Goal: Task Accomplishment & Management: Manage account settings

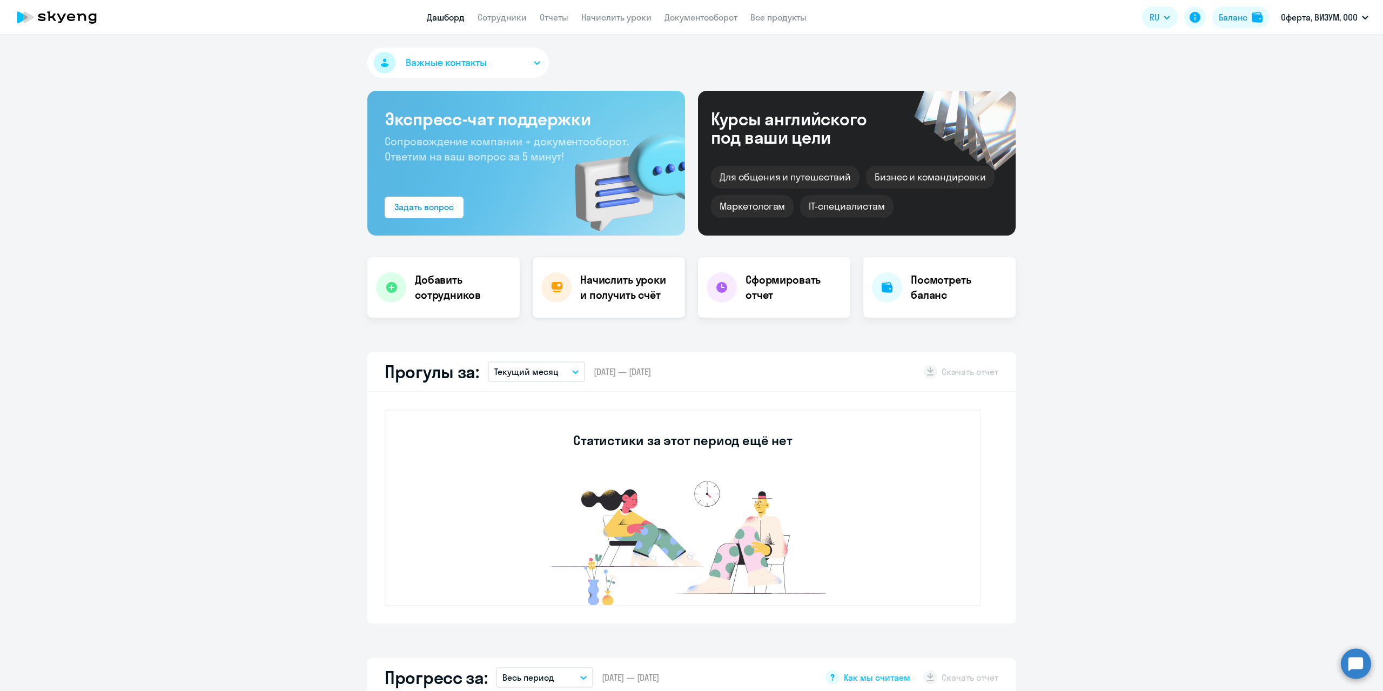
select select "30"
click at [745, 286] on h4 "Сформировать отчет" at bounding box center [793, 287] width 96 height 30
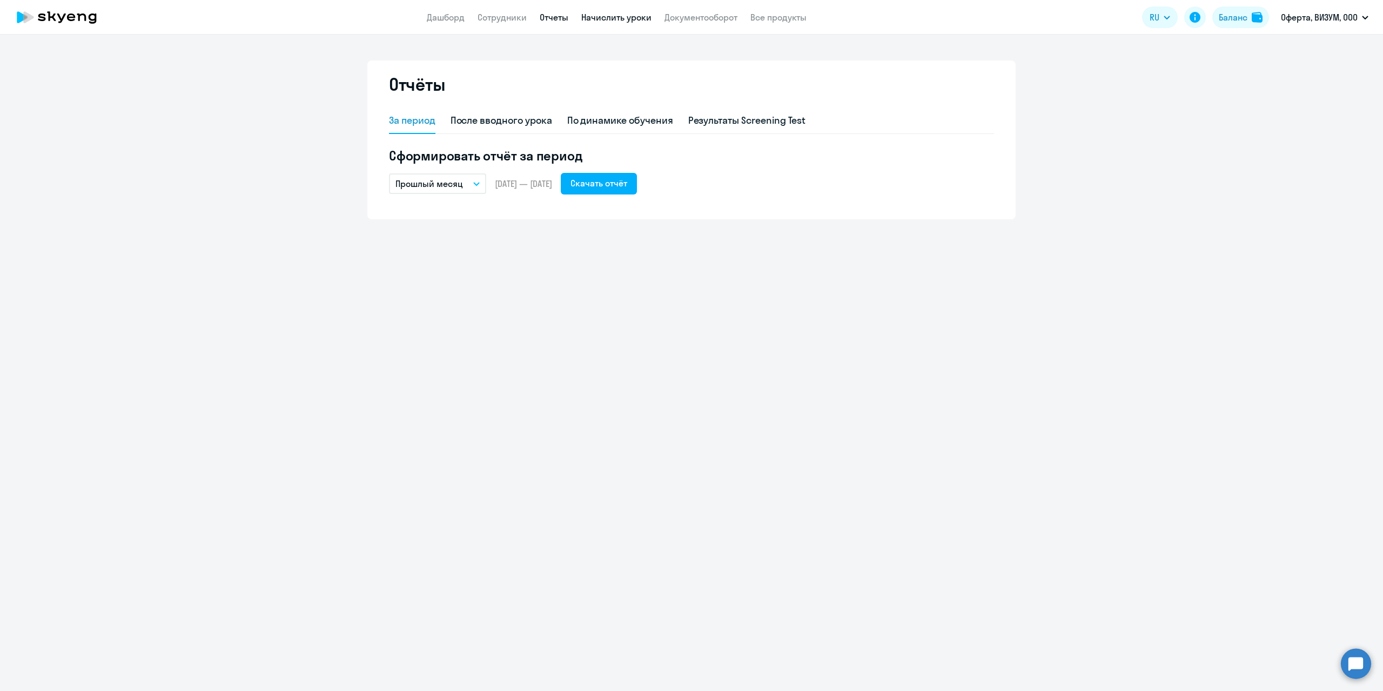
click at [631, 22] on link "Начислить уроки" at bounding box center [616, 17] width 70 height 11
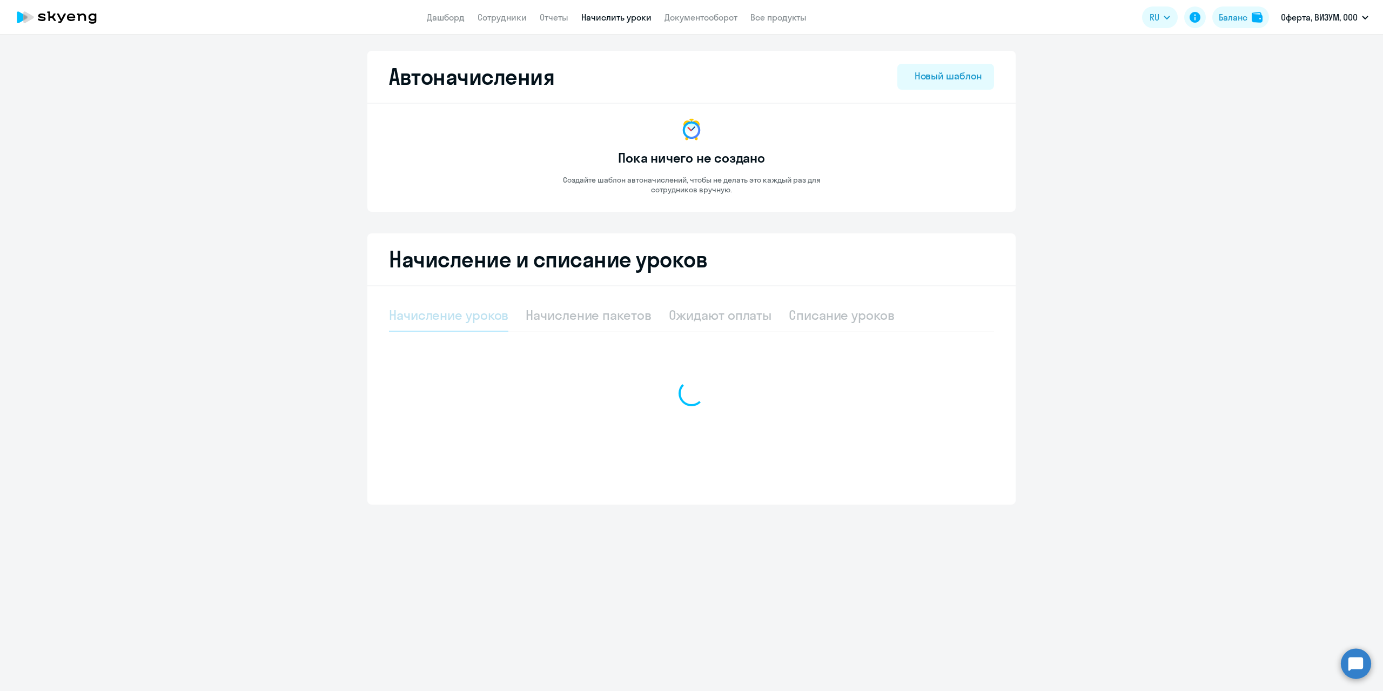
select select "10"
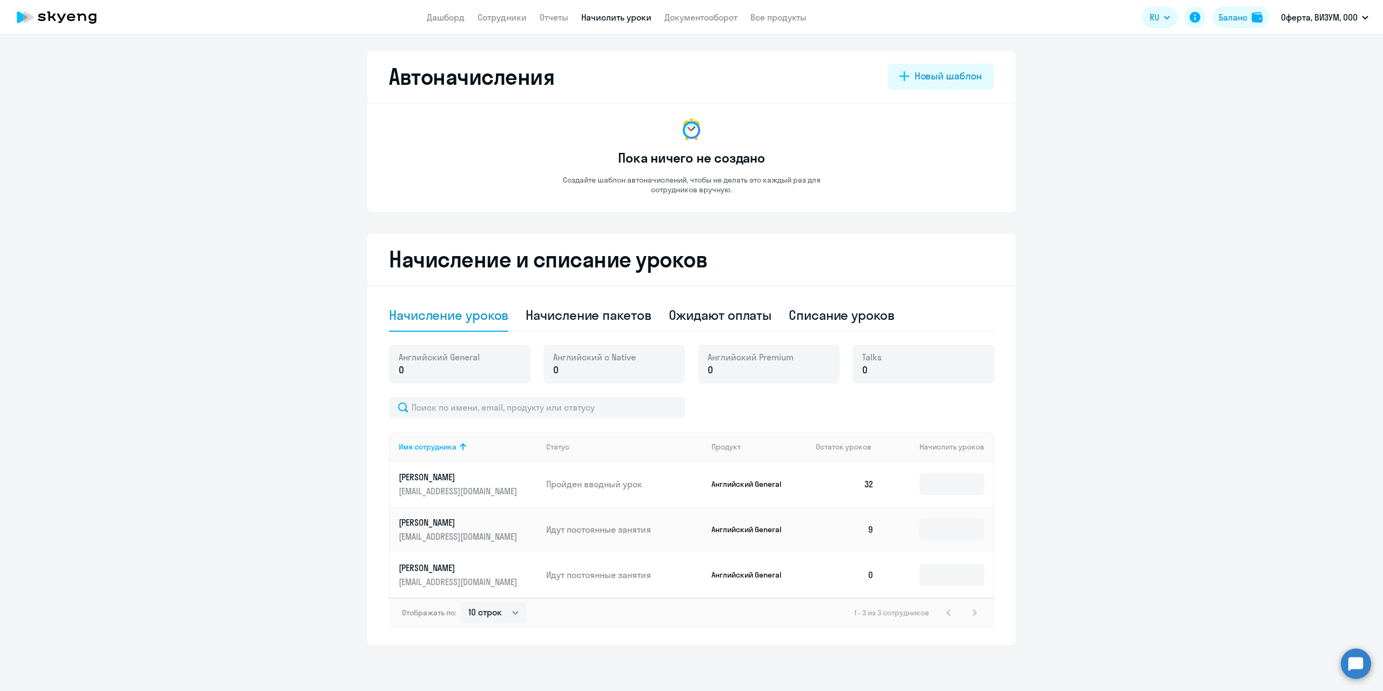
click at [442, 480] on p "[PERSON_NAME]" at bounding box center [459, 477] width 121 height 12
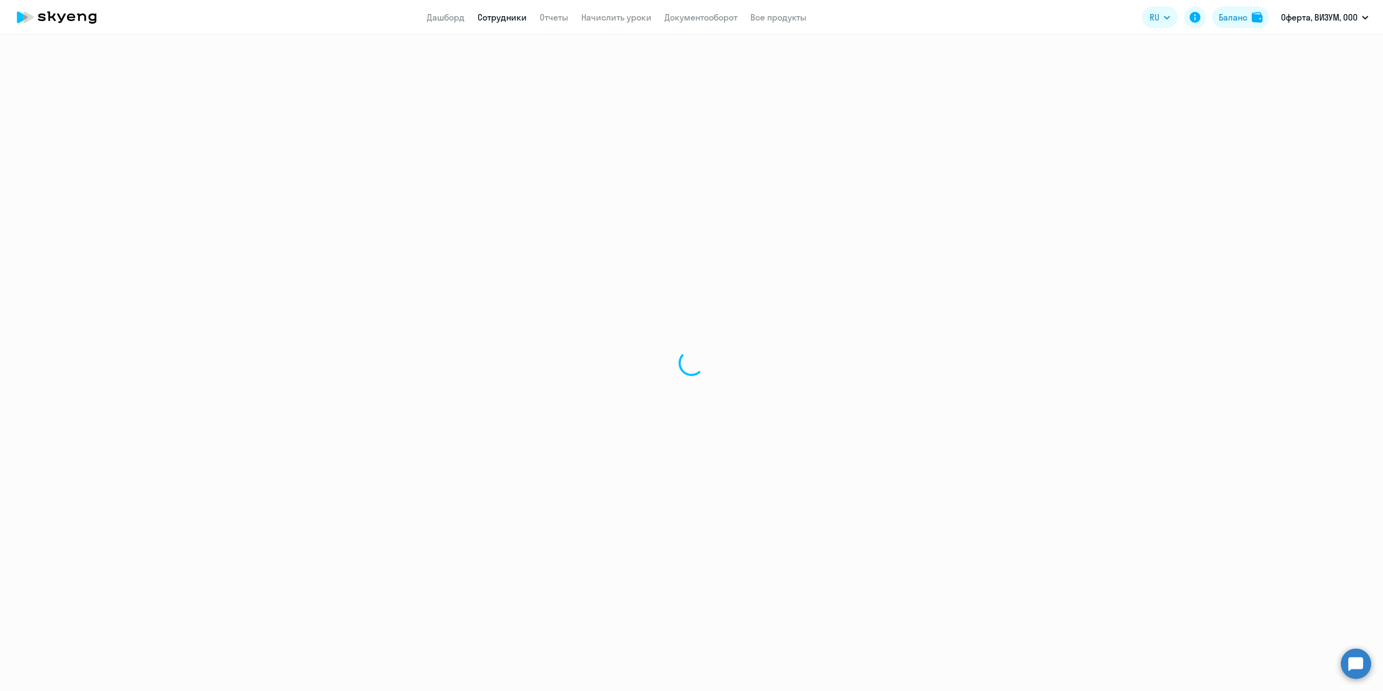
select select "english"
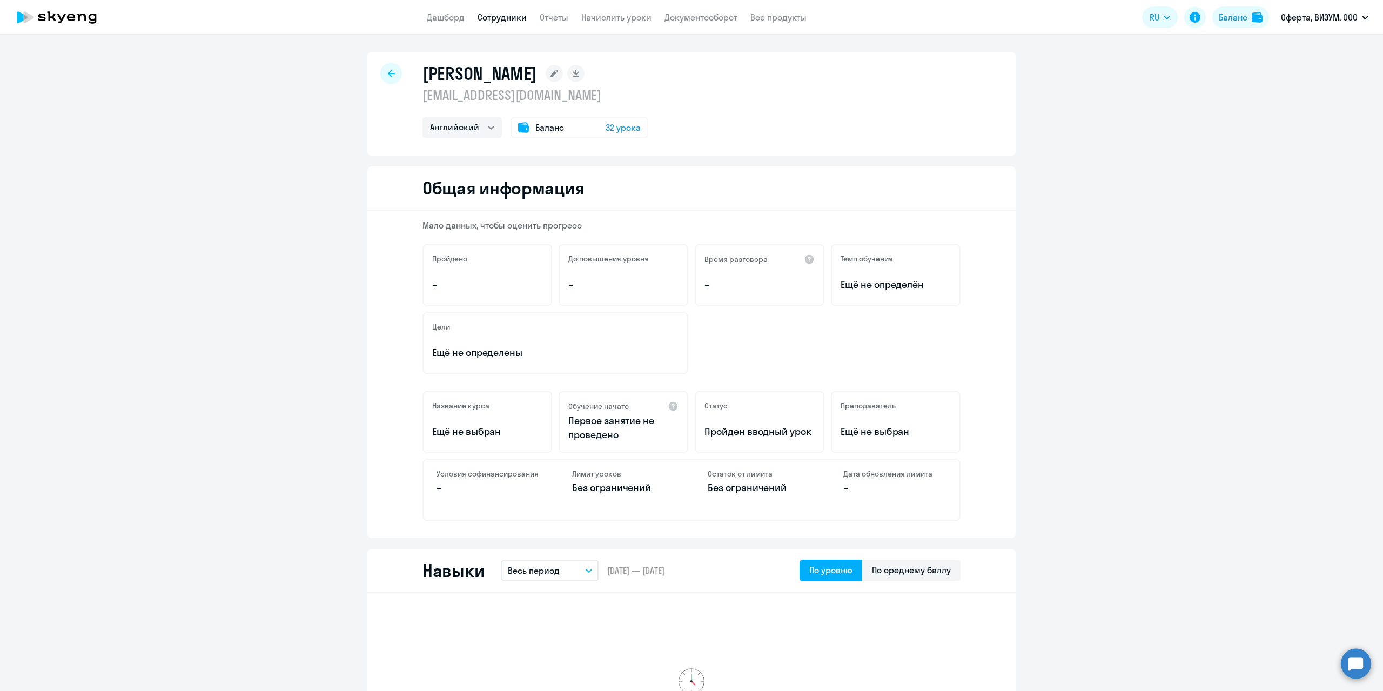
click at [395, 69] on div at bounding box center [391, 74] width 22 height 22
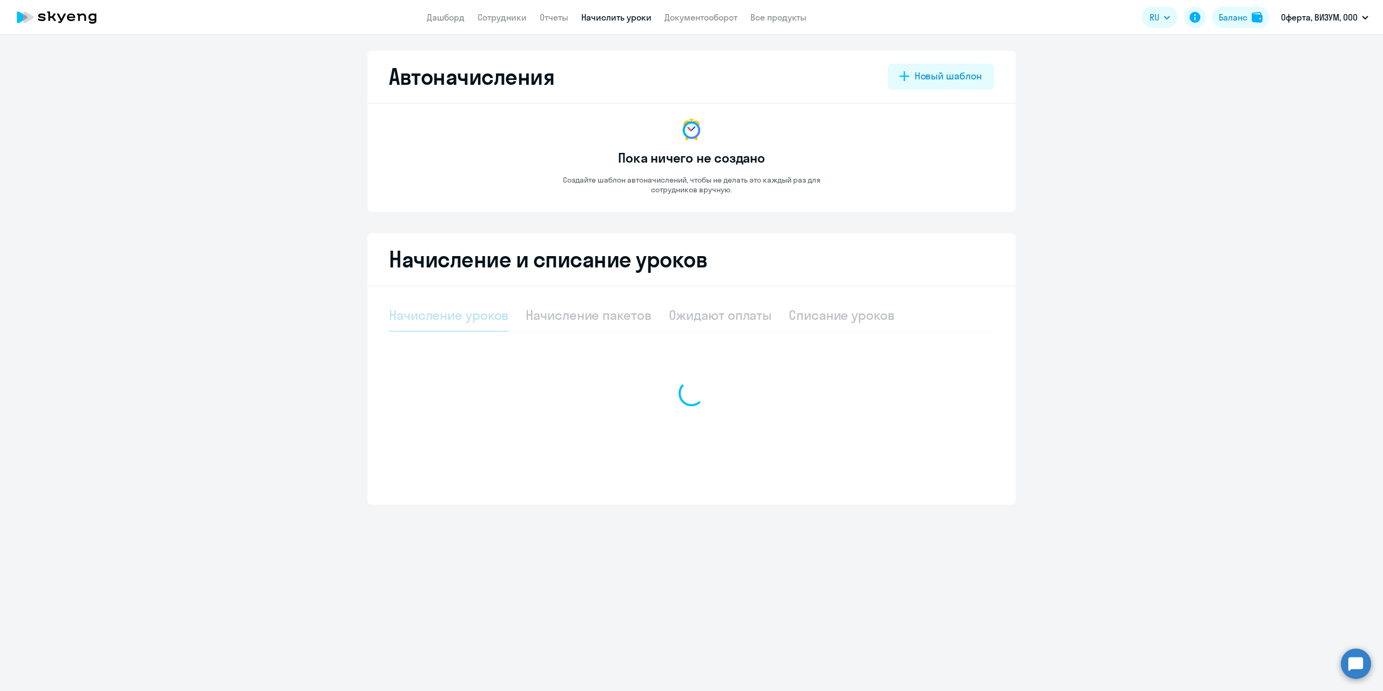
select select "10"
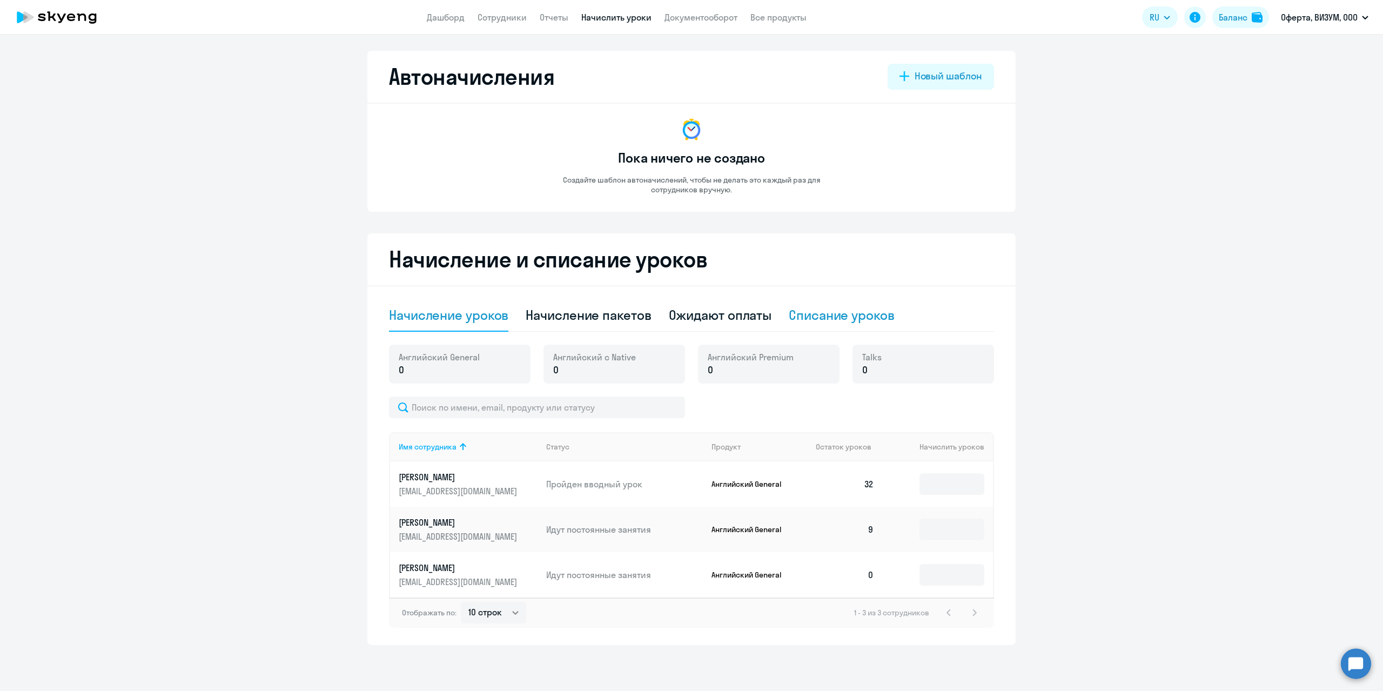
click at [803, 309] on div "Списание уроков" at bounding box center [842, 314] width 106 height 17
select select "10"
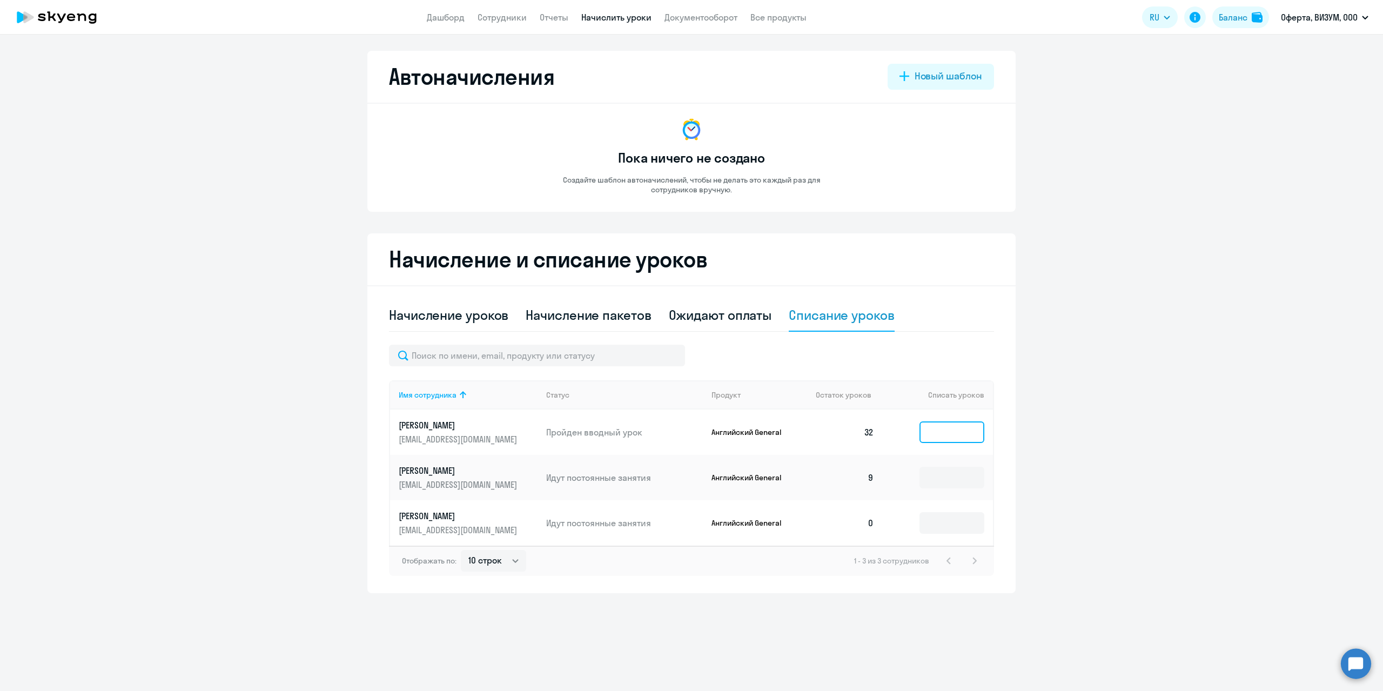
click at [949, 430] on input at bounding box center [951, 432] width 65 height 22
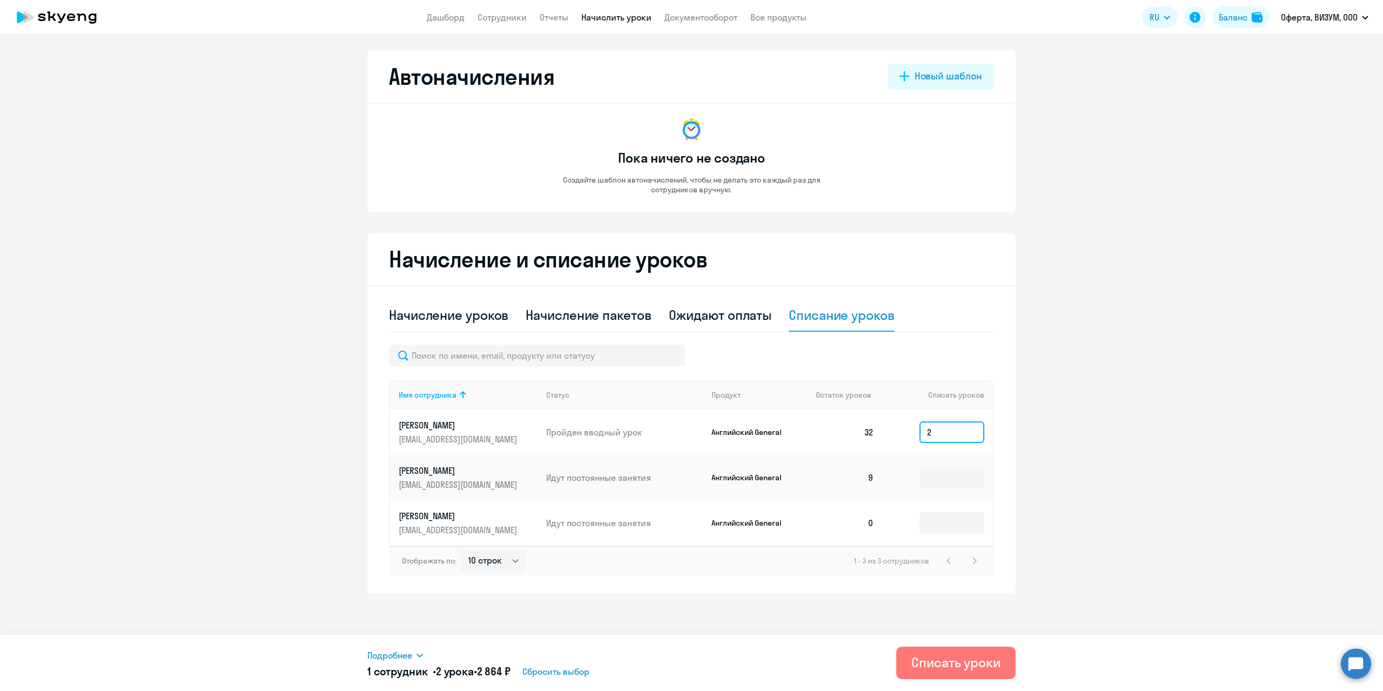
type input "2"
click at [420, 652] on icon at bounding box center [419, 655] width 9 height 9
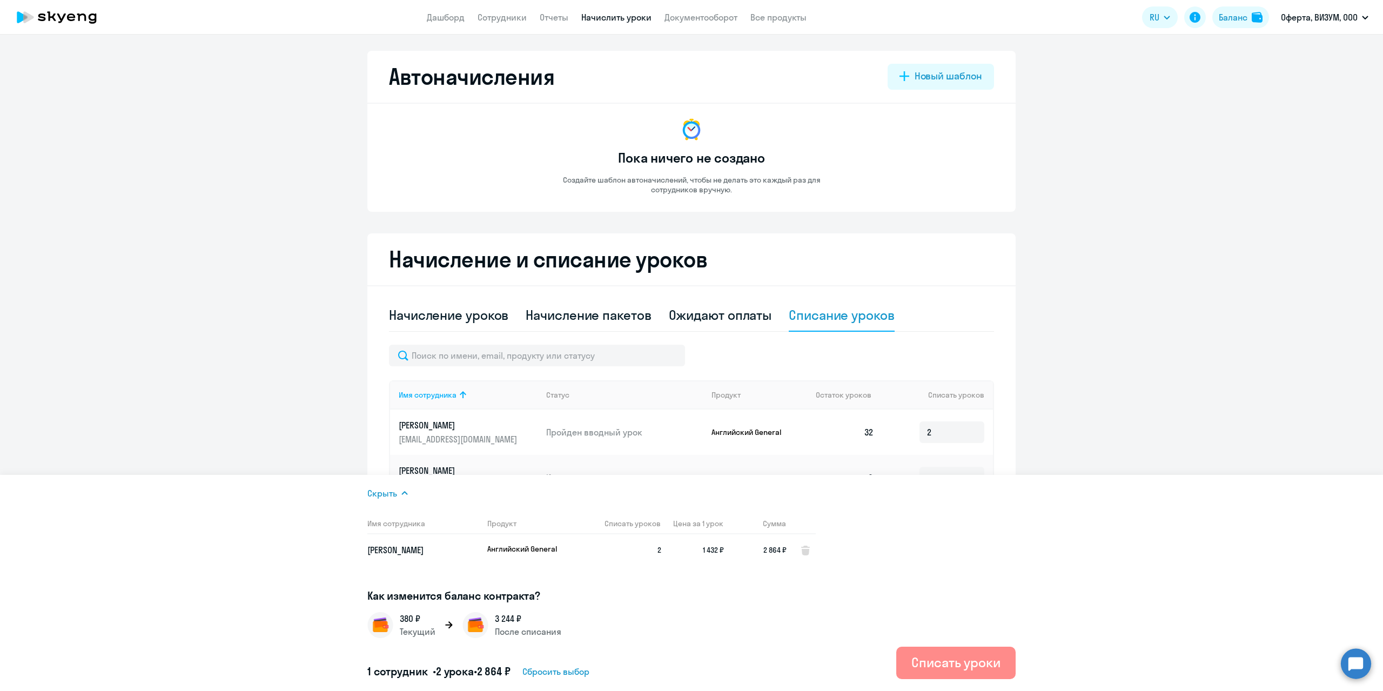
click at [967, 663] on div "Списать уроки" at bounding box center [955, 661] width 89 height 17
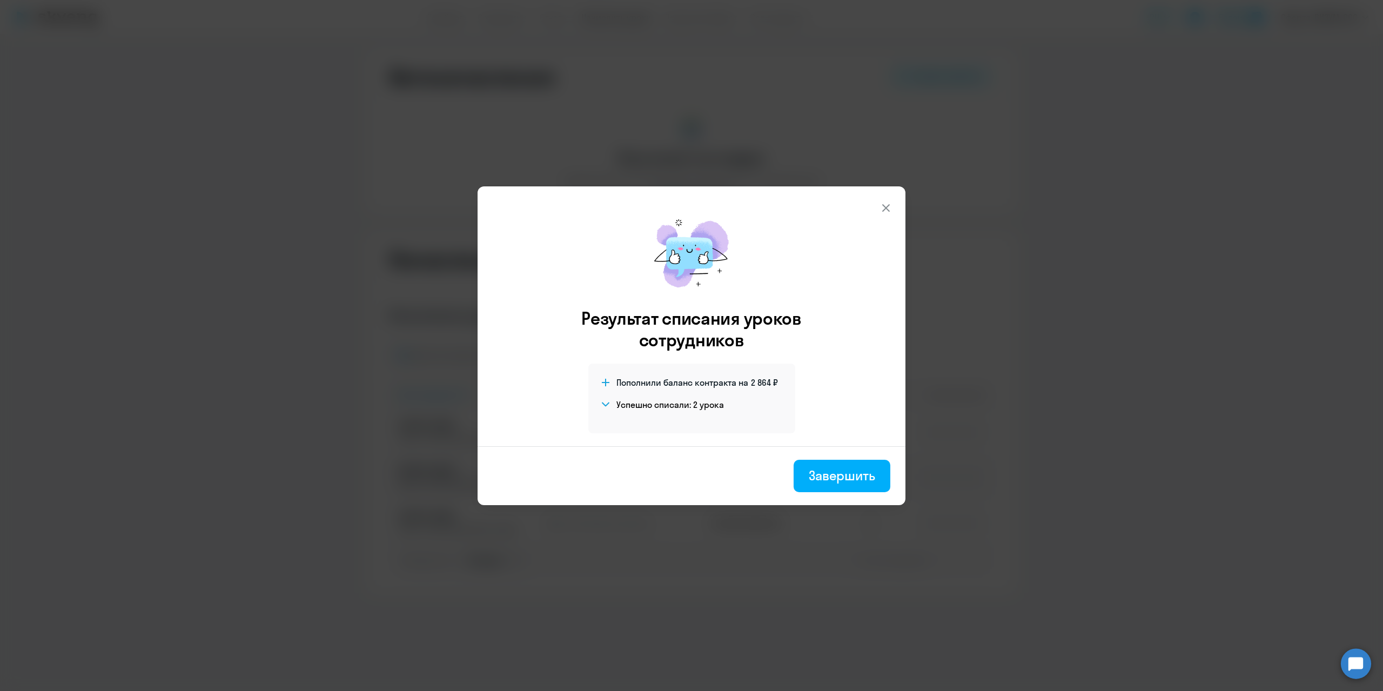
click at [886, 207] on icon at bounding box center [886, 208] width 8 height 8
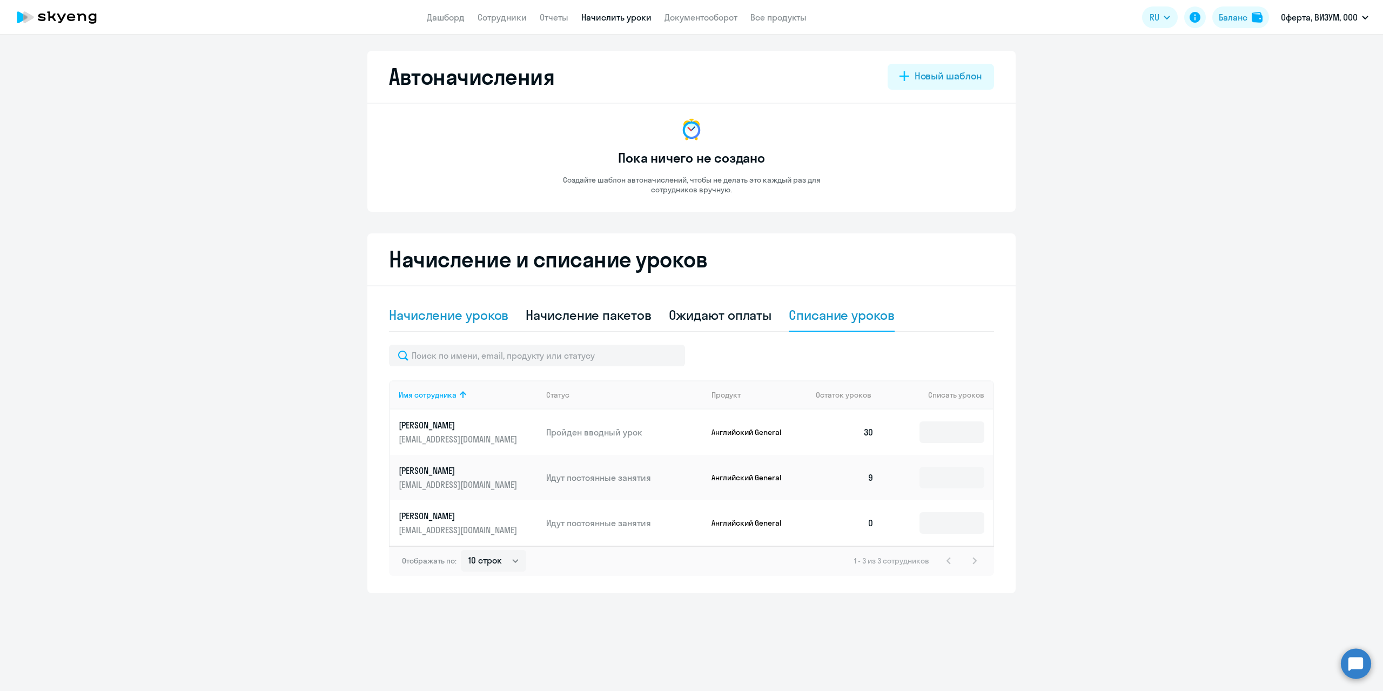
click at [442, 309] on div "Начисление уроков" at bounding box center [448, 314] width 119 height 17
select select "10"
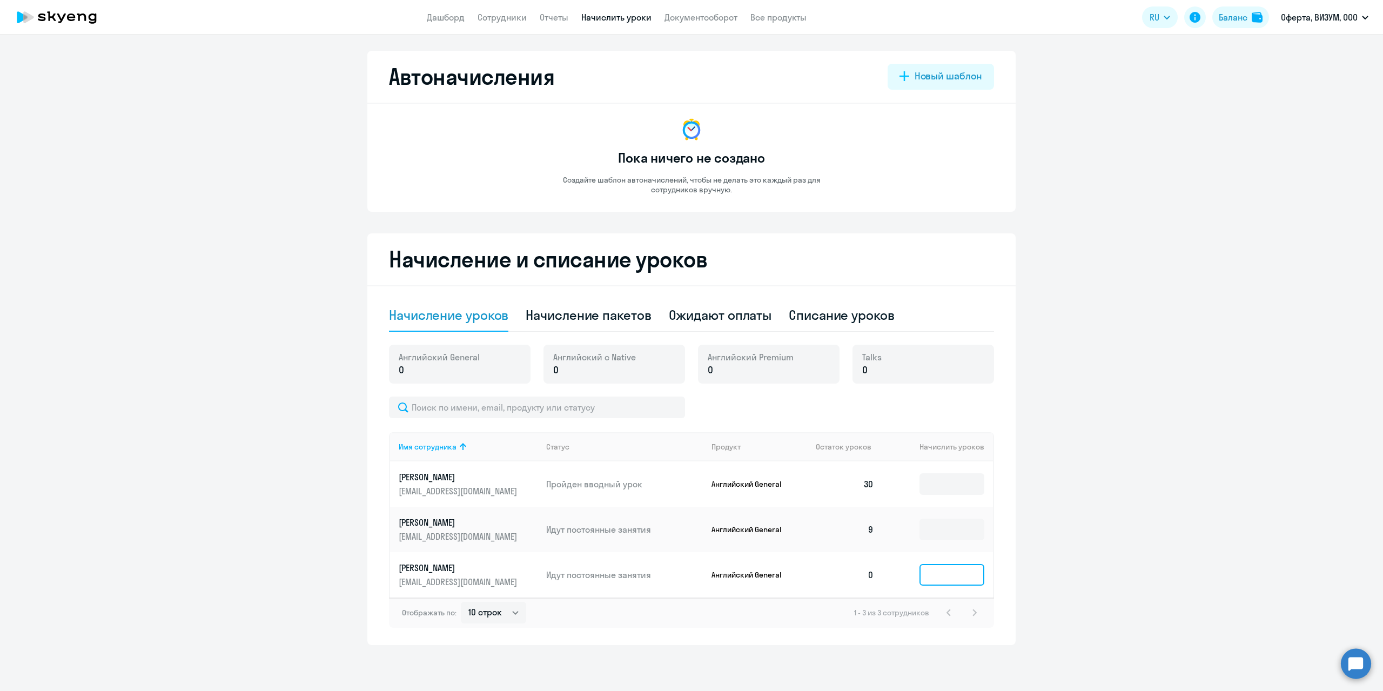
click at [960, 573] on input at bounding box center [951, 575] width 65 height 22
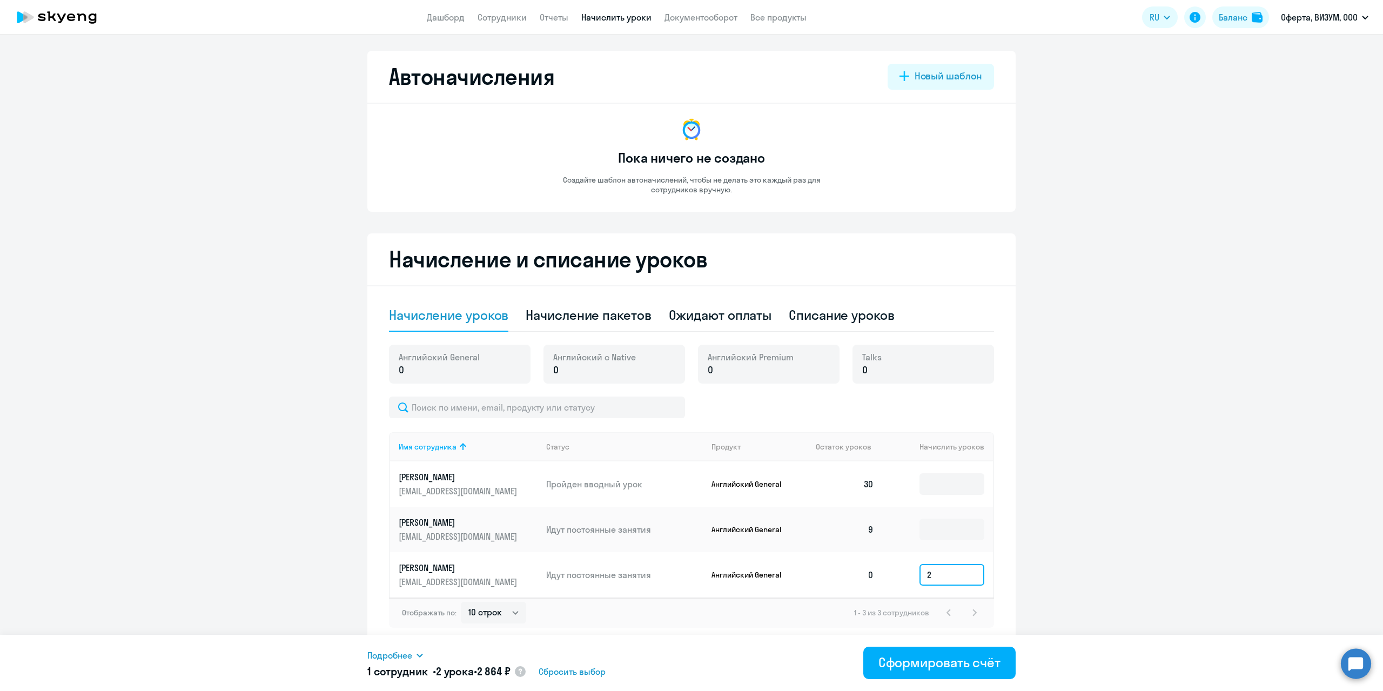
type input "2"
click at [417, 653] on icon at bounding box center [419, 655] width 9 height 9
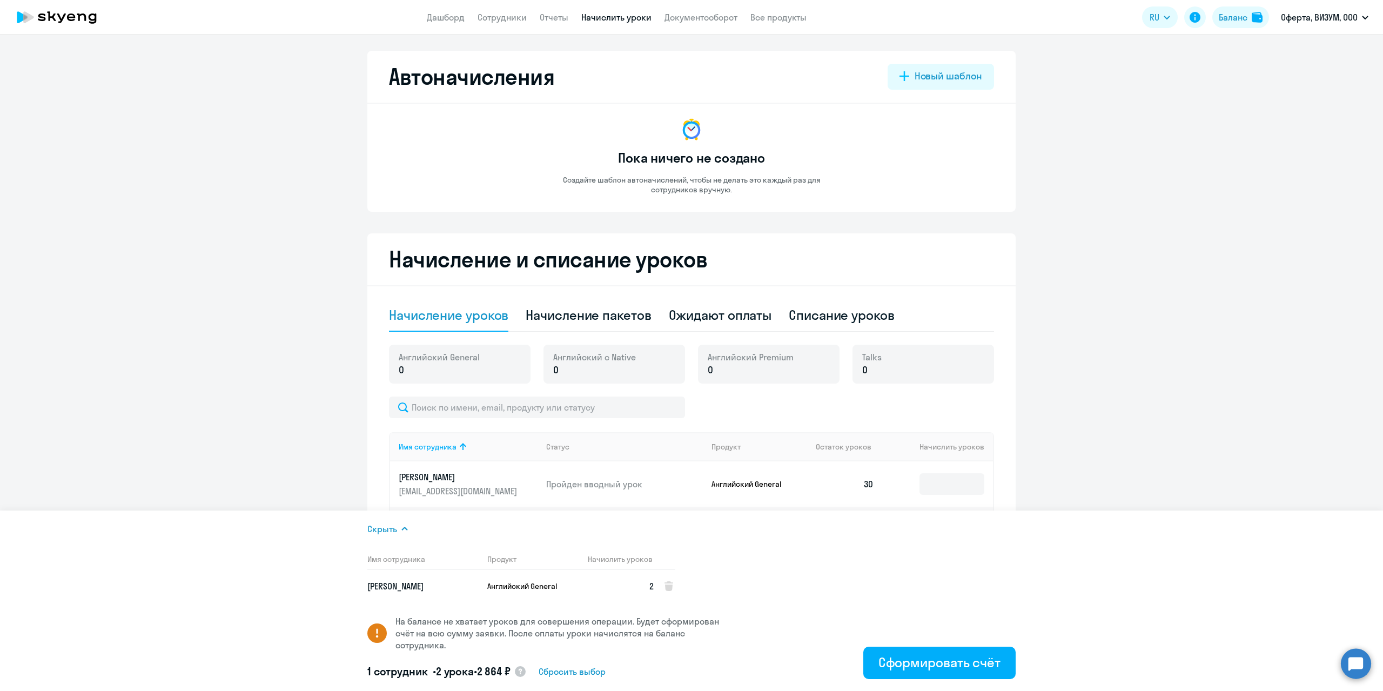
drag, startPoint x: 969, startPoint y: 666, endPoint x: 732, endPoint y: 664, distance: 236.6
click at [737, 665] on div "Скрыть Имя сотрудника Продукт Начислить уроков [PERSON_NAME] General 2 На балан…" at bounding box center [691, 600] width 648 height 180
click at [1163, 396] on ng-component "Автоначисления Новый шаблон Пока ничего не создано Создайте шаблон автоначислен…" at bounding box center [691, 348] width 1383 height 594
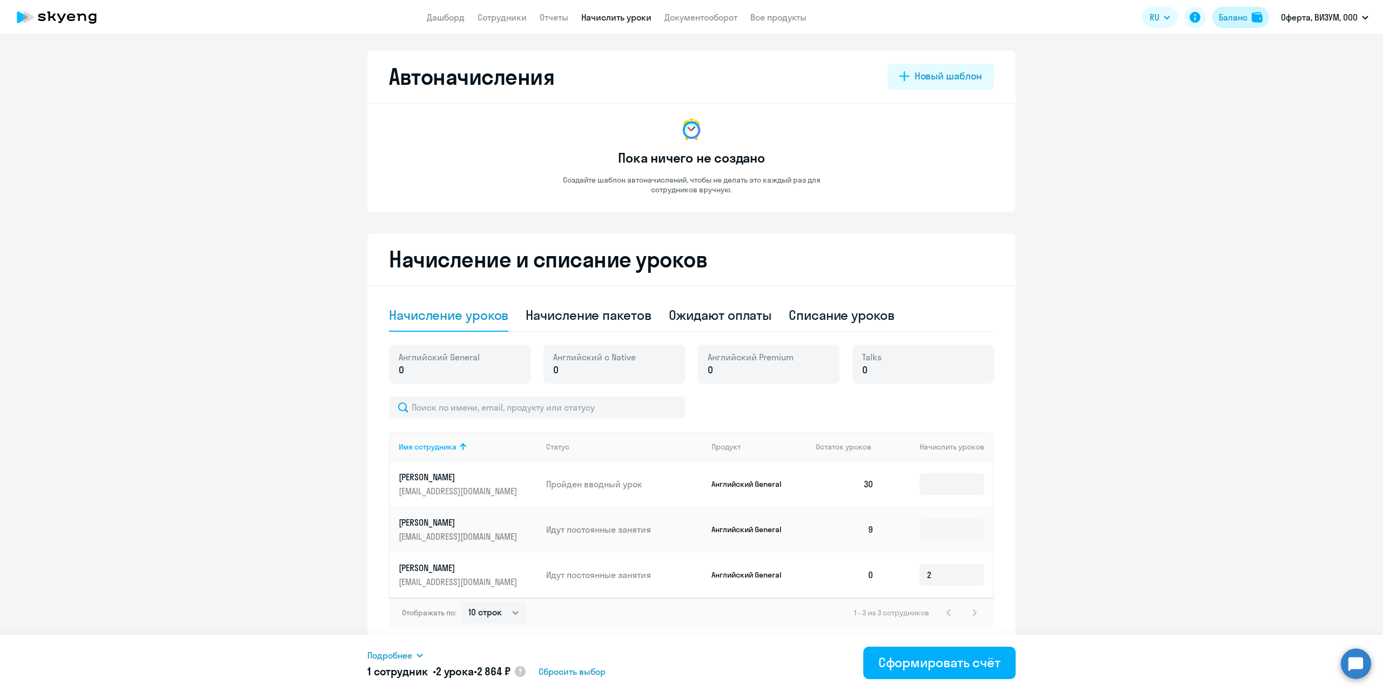
click at [1236, 18] on div "Баланс" at bounding box center [1232, 17] width 29 height 13
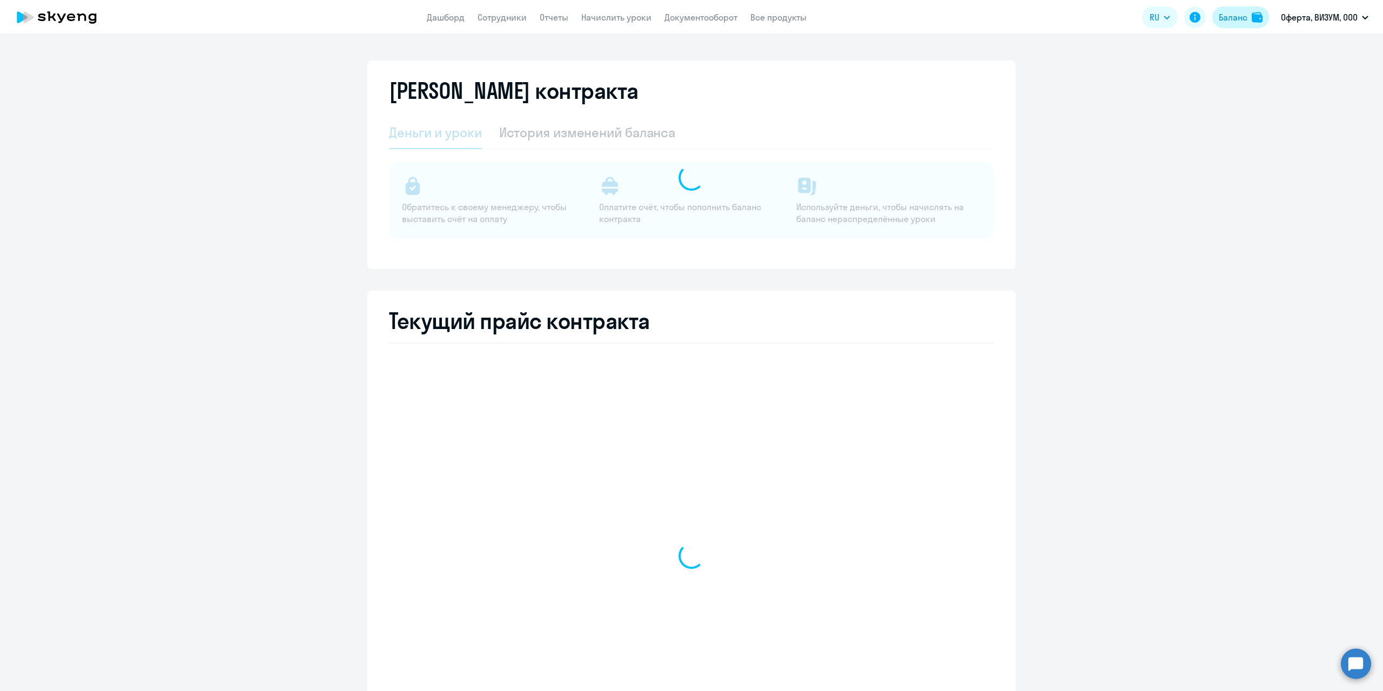
select select "english_adult_not_native_speaker"
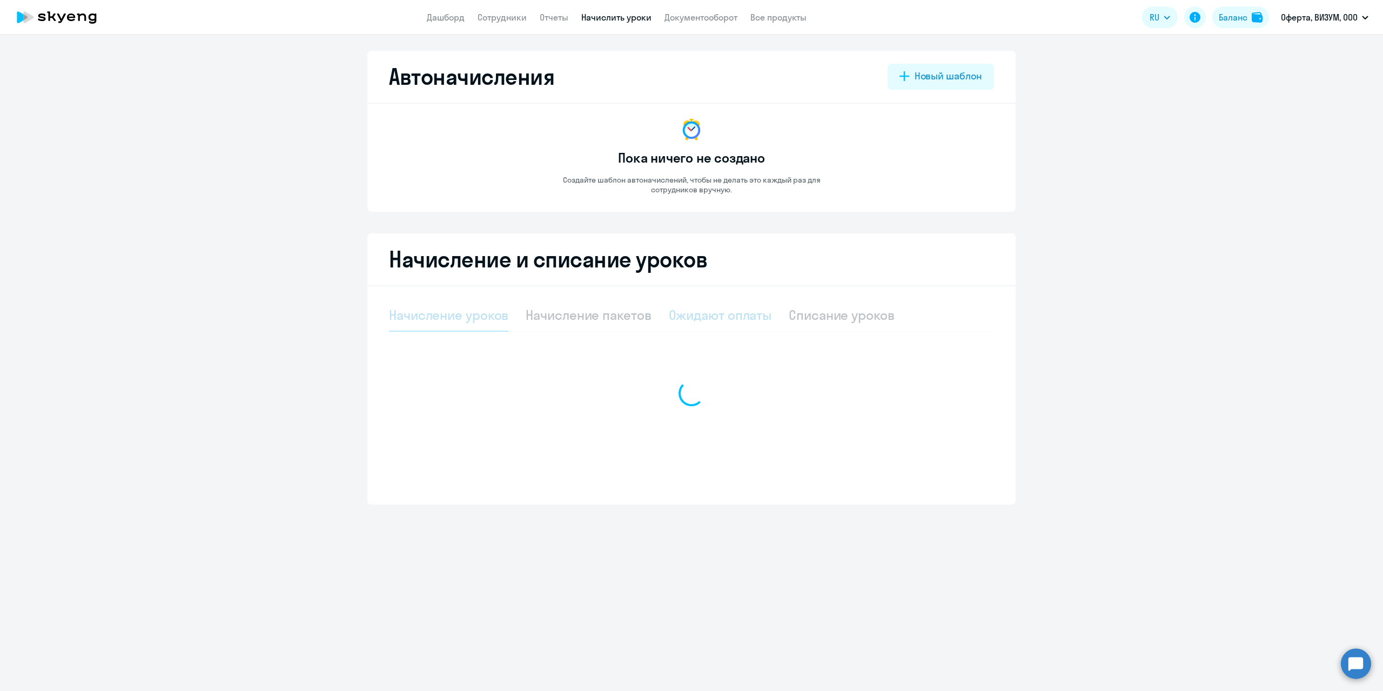
select select "10"
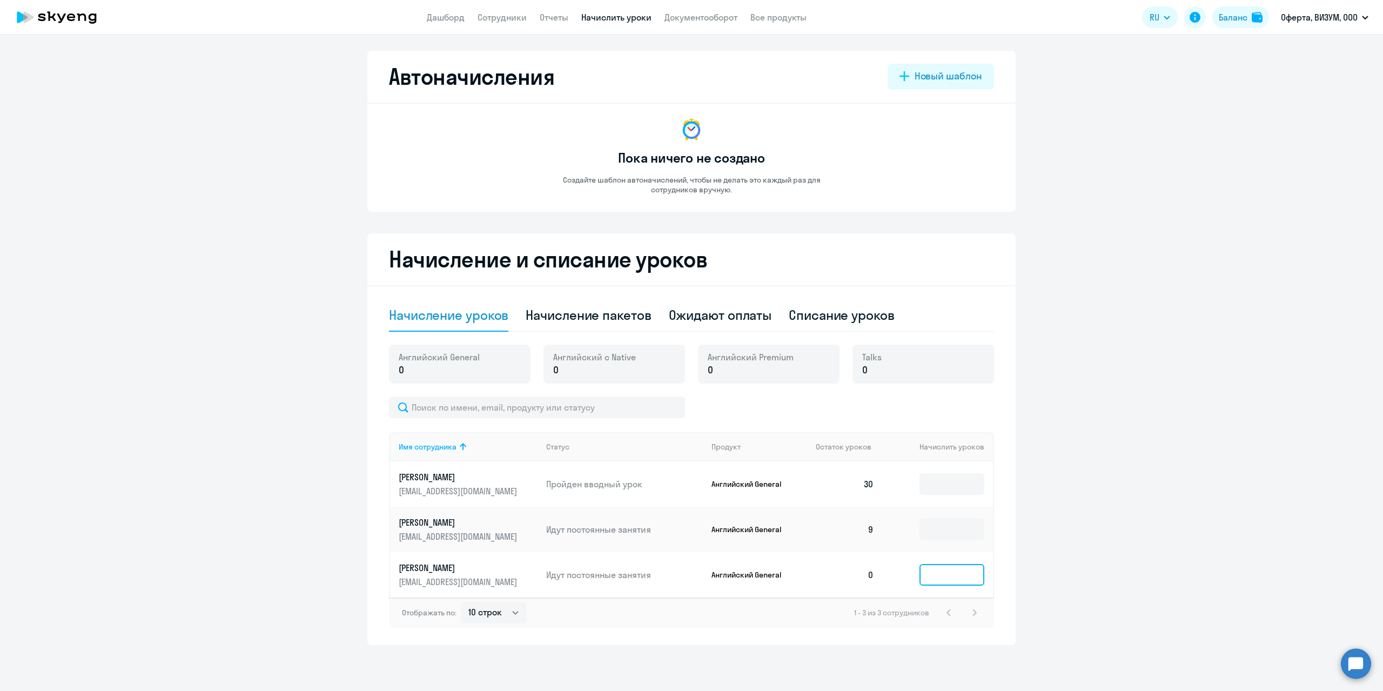
click at [965, 572] on input at bounding box center [951, 575] width 65 height 22
click at [552, 319] on div "Начисление пакетов" at bounding box center [587, 314] width 125 height 17
select select "10"
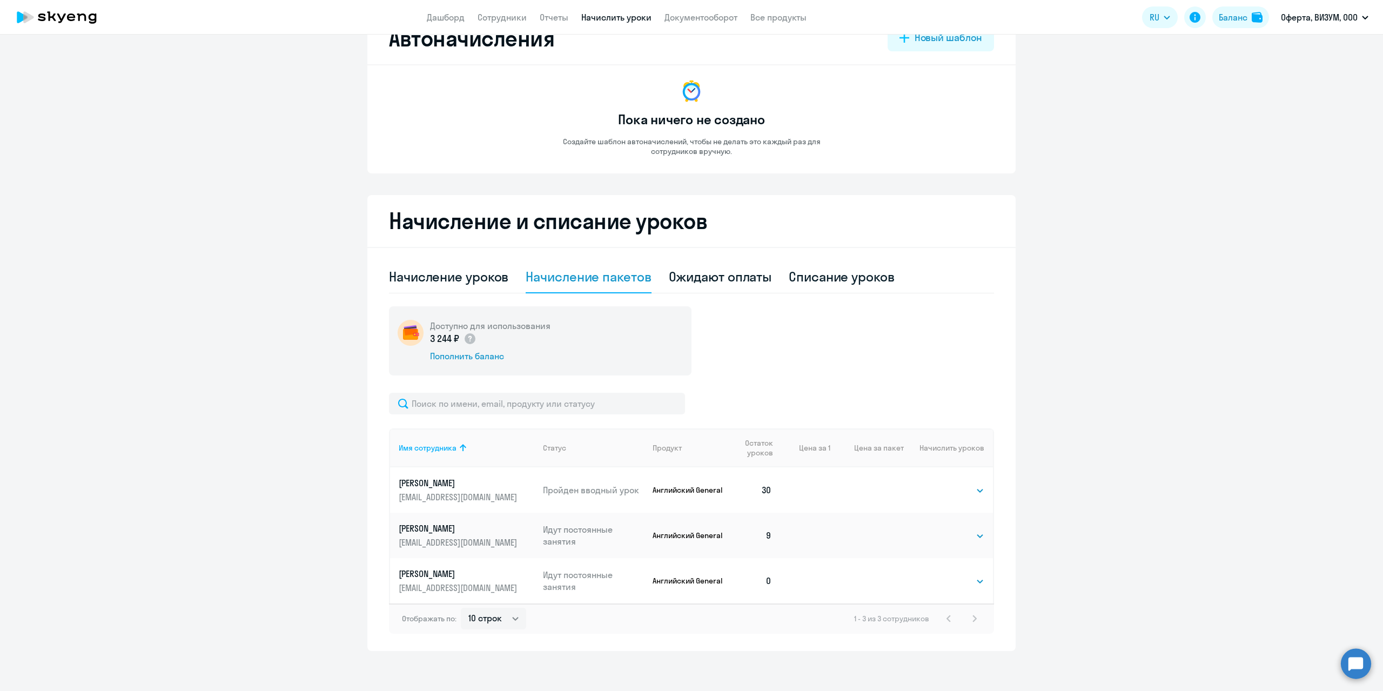
scroll to position [42, 0]
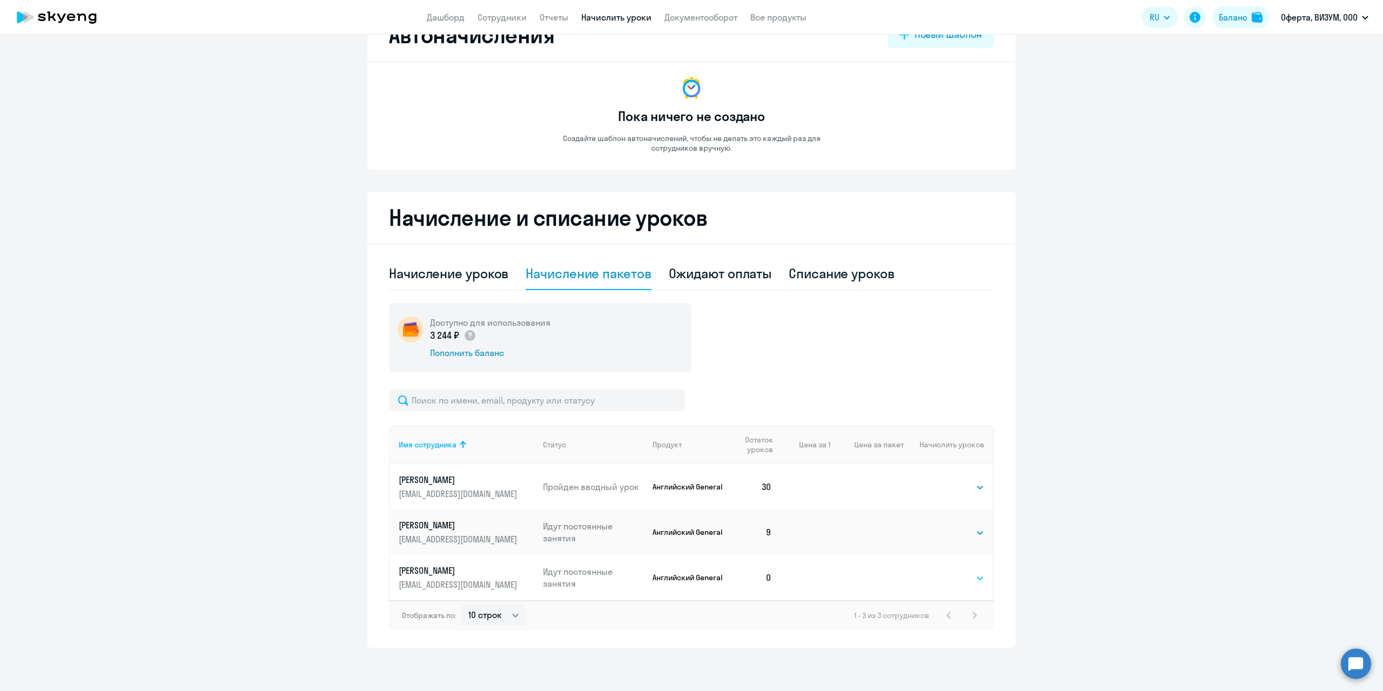
click at [975, 578] on select "Выбрать 4 8 16 32 64 96 128" at bounding box center [962, 577] width 44 height 13
click at [1082, 352] on ng-component "Автоначисления Новый шаблон Пока ничего не создано Создайте шаблон автоначислен…" at bounding box center [691, 328] width 1383 height 638
click at [843, 269] on div "Списание уроков" at bounding box center [842, 273] width 106 height 17
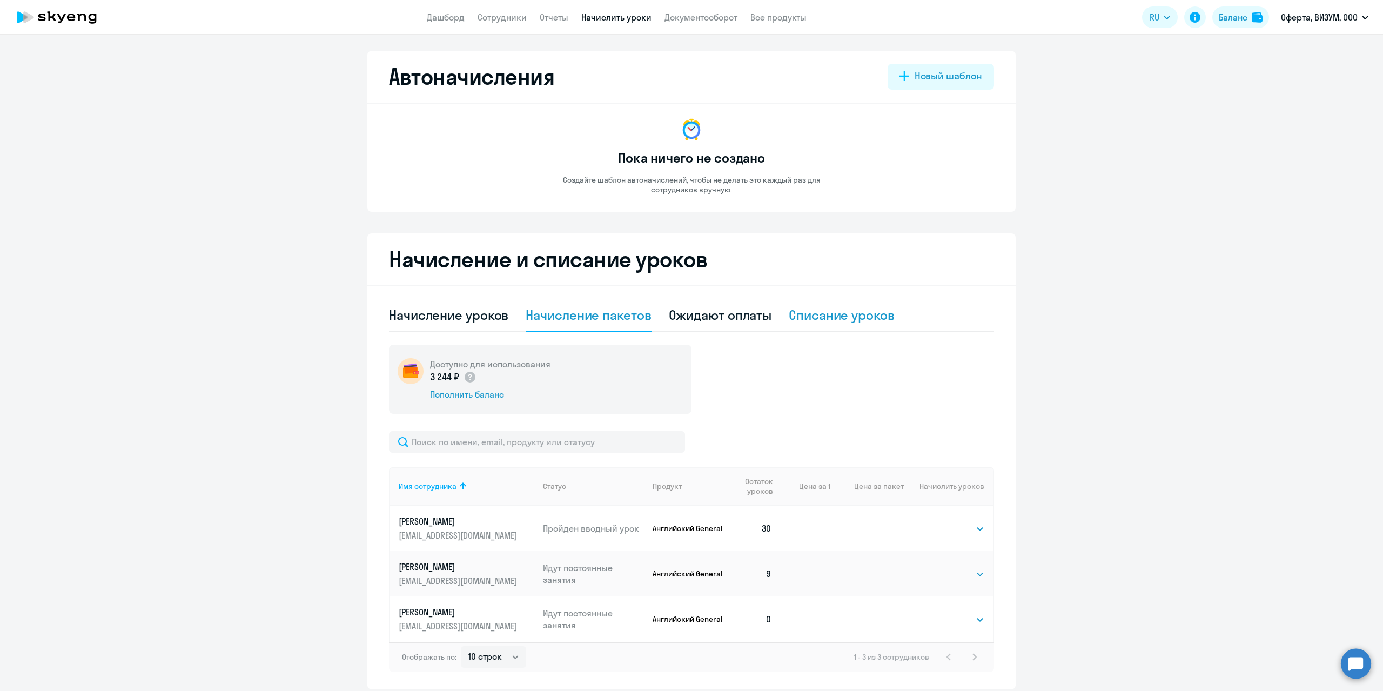
select select "10"
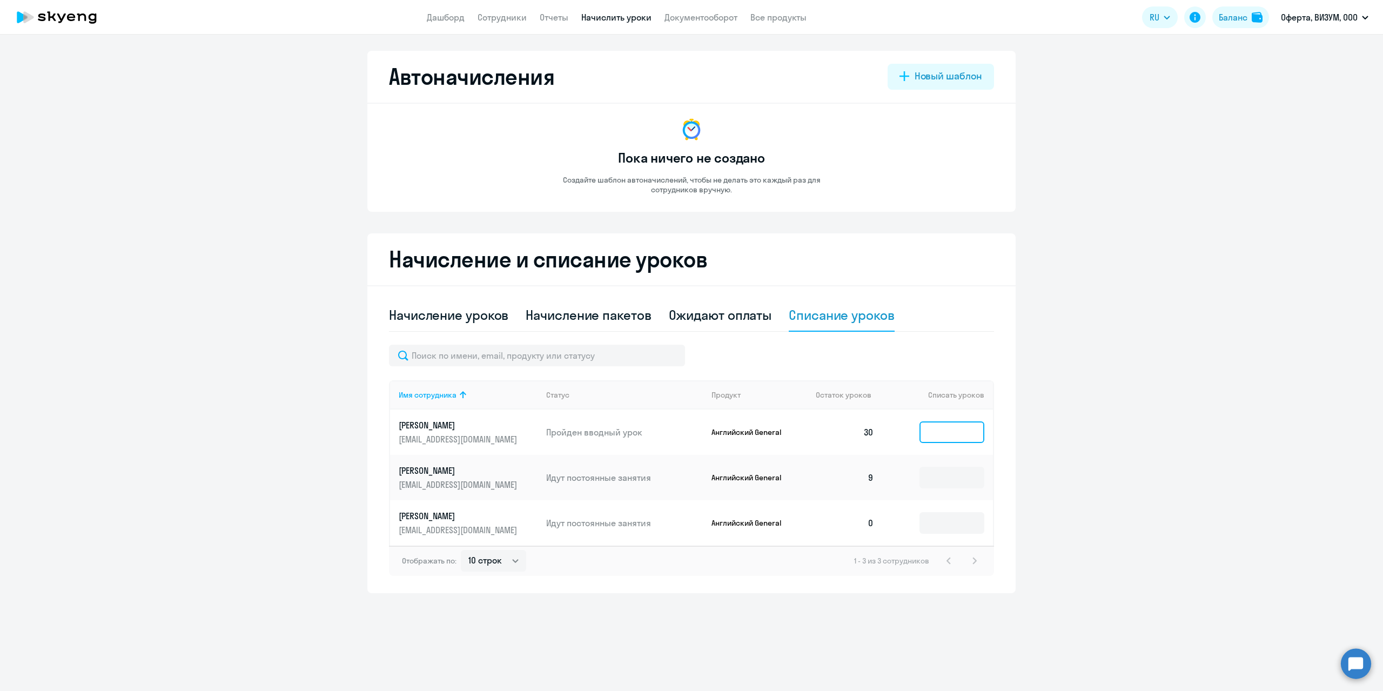
click at [962, 436] on input at bounding box center [951, 432] width 65 height 22
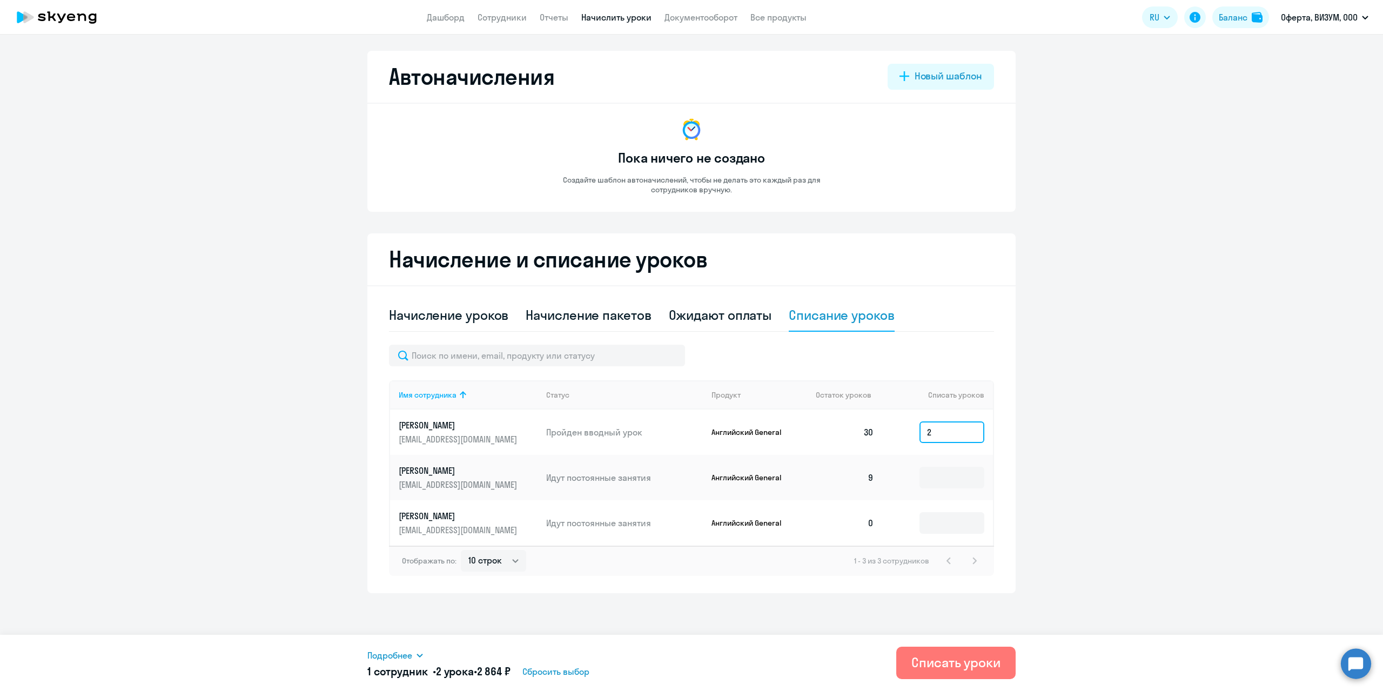
type input "2"
click at [956, 672] on button "Списать уроки" at bounding box center [955, 662] width 119 height 32
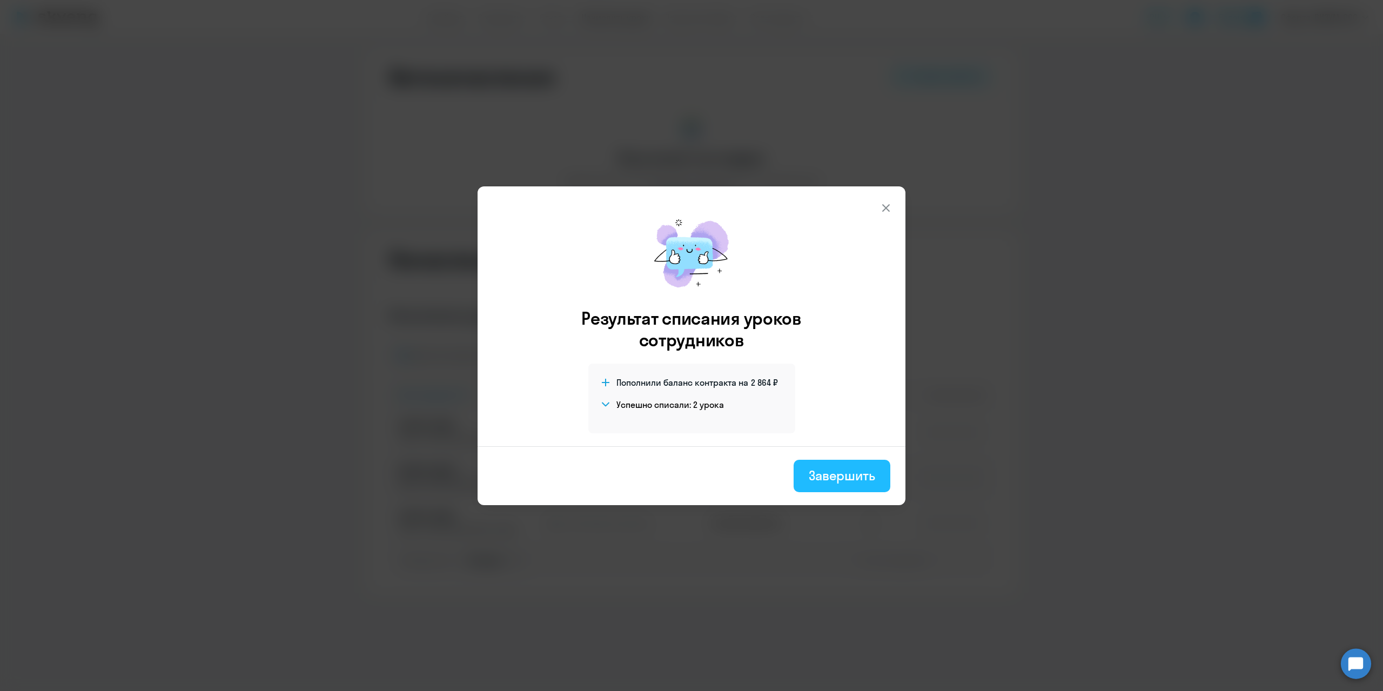
click at [830, 476] on div "Завершить" at bounding box center [841, 475] width 66 height 17
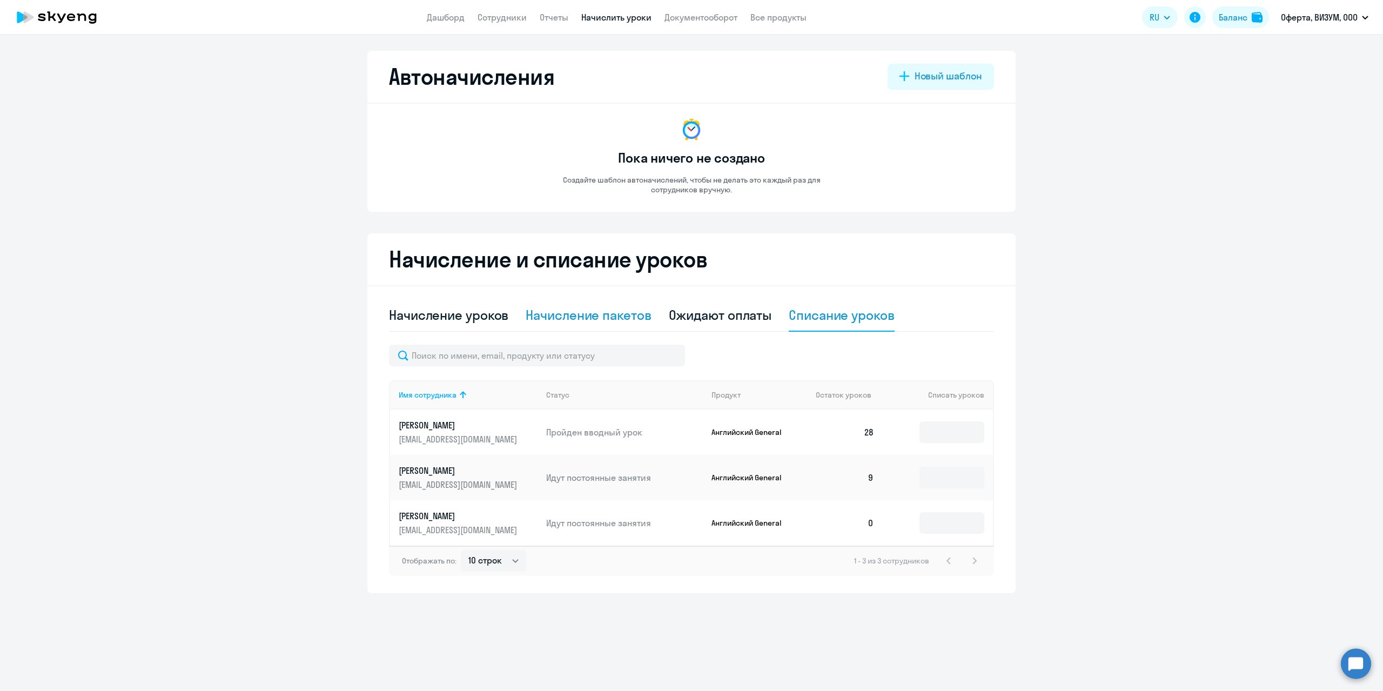
click at [590, 313] on div "Начисление пакетов" at bounding box center [587, 314] width 125 height 17
select select "10"
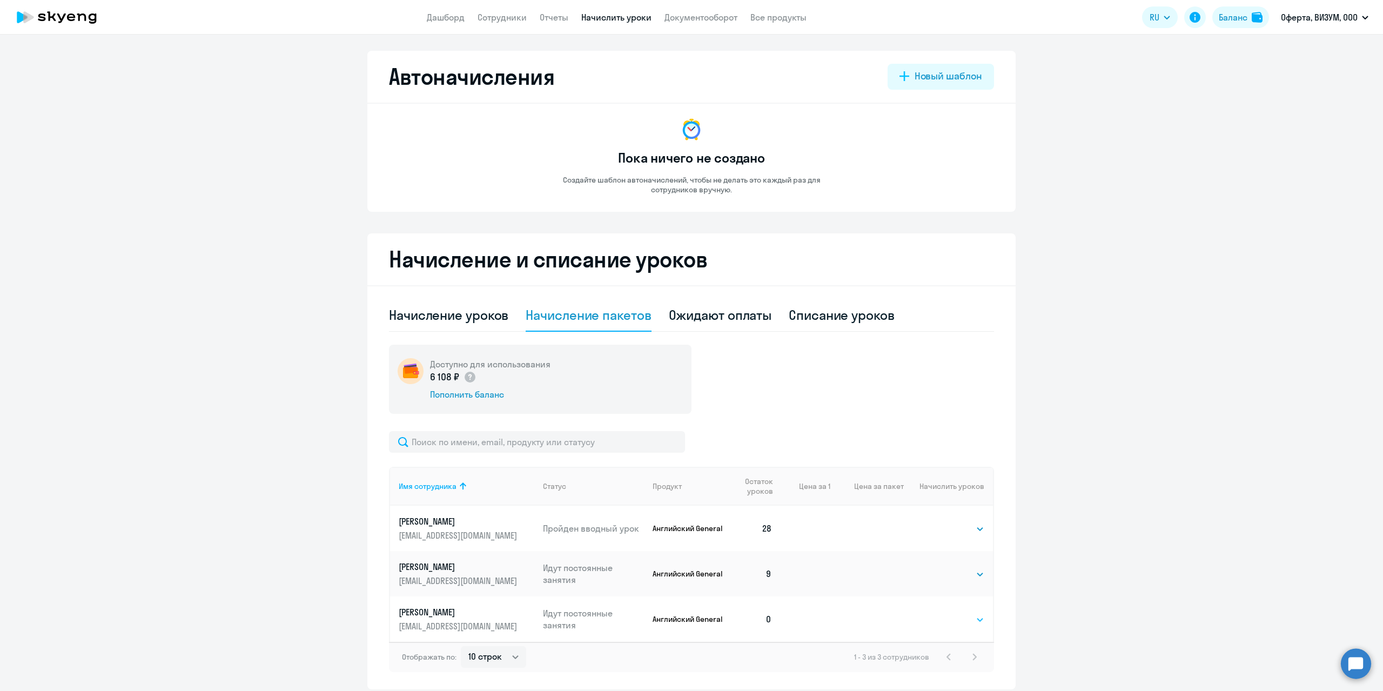
click at [962, 622] on select "Выбрать 4 8 16 32 64 96 128" at bounding box center [962, 619] width 44 height 13
select select "4"
click at [940, 613] on select "Выбрать 4 8 16 32 64 96 128" at bounding box center [962, 619] width 44 height 13
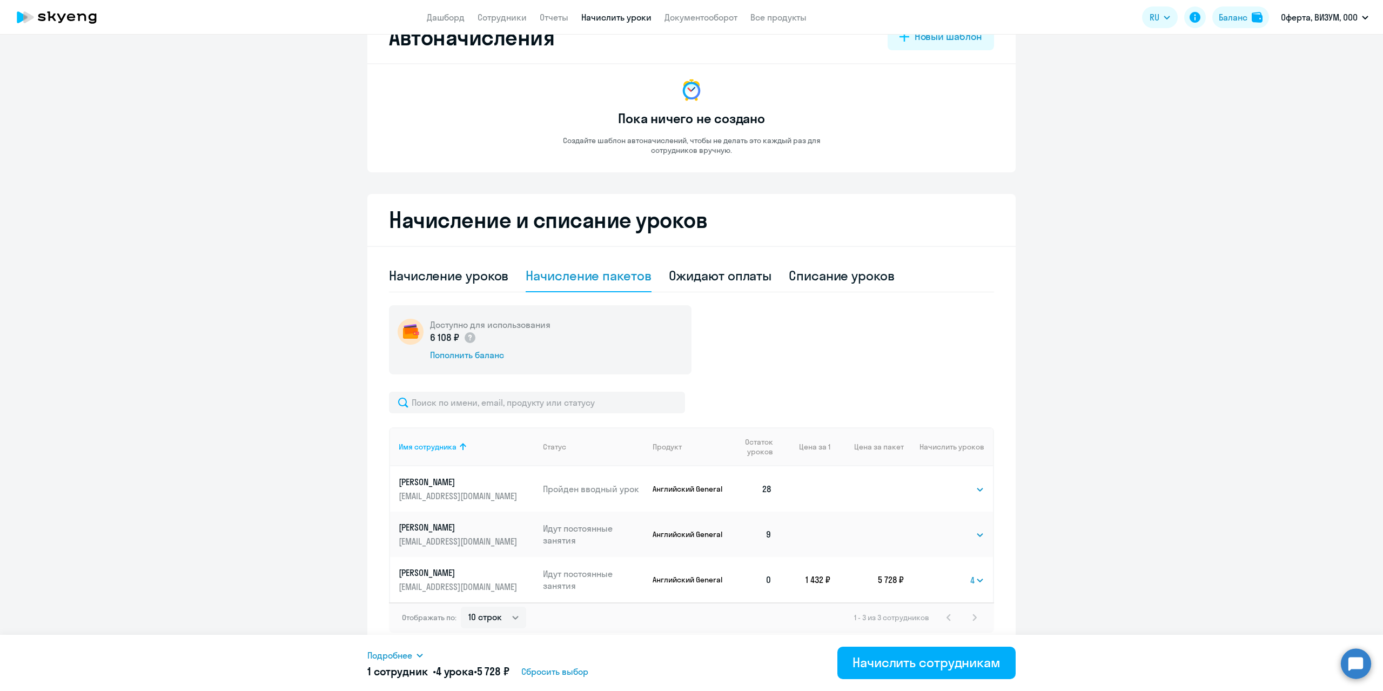
scroll to position [42, 0]
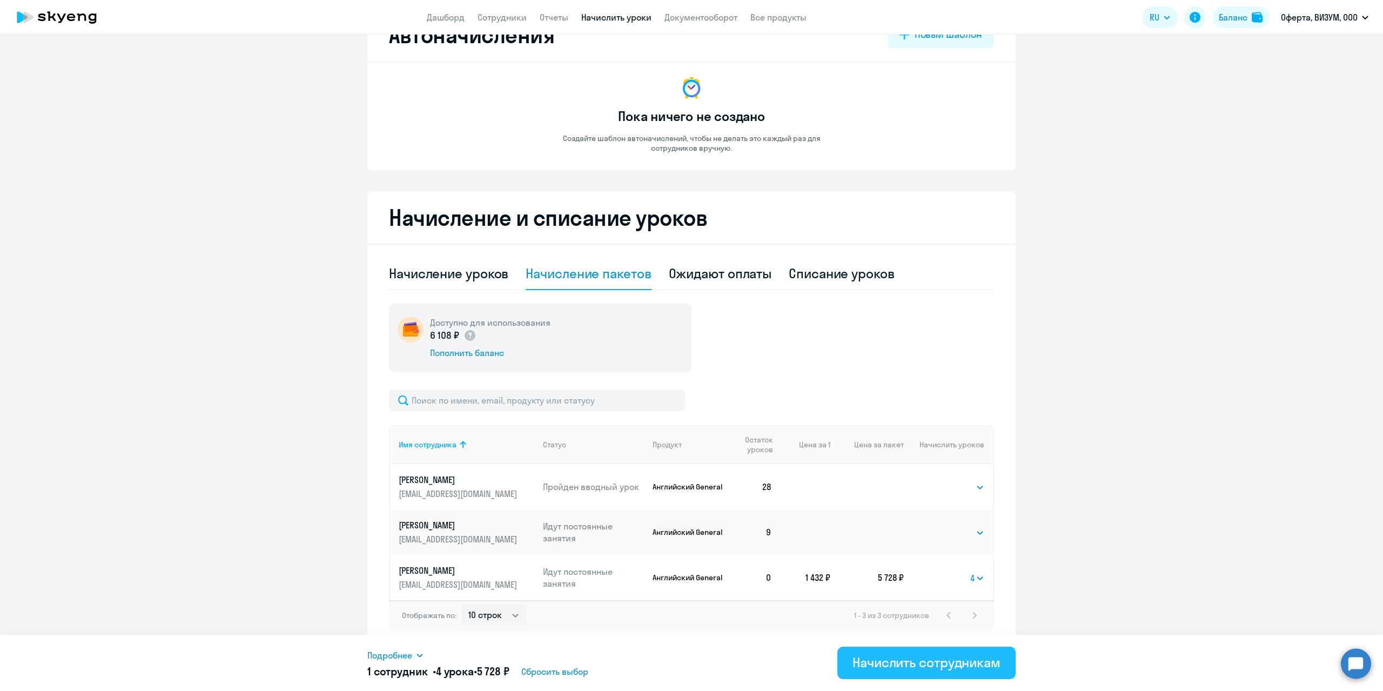
click at [911, 669] on div "Начислить сотрудникам" at bounding box center [926, 661] width 148 height 17
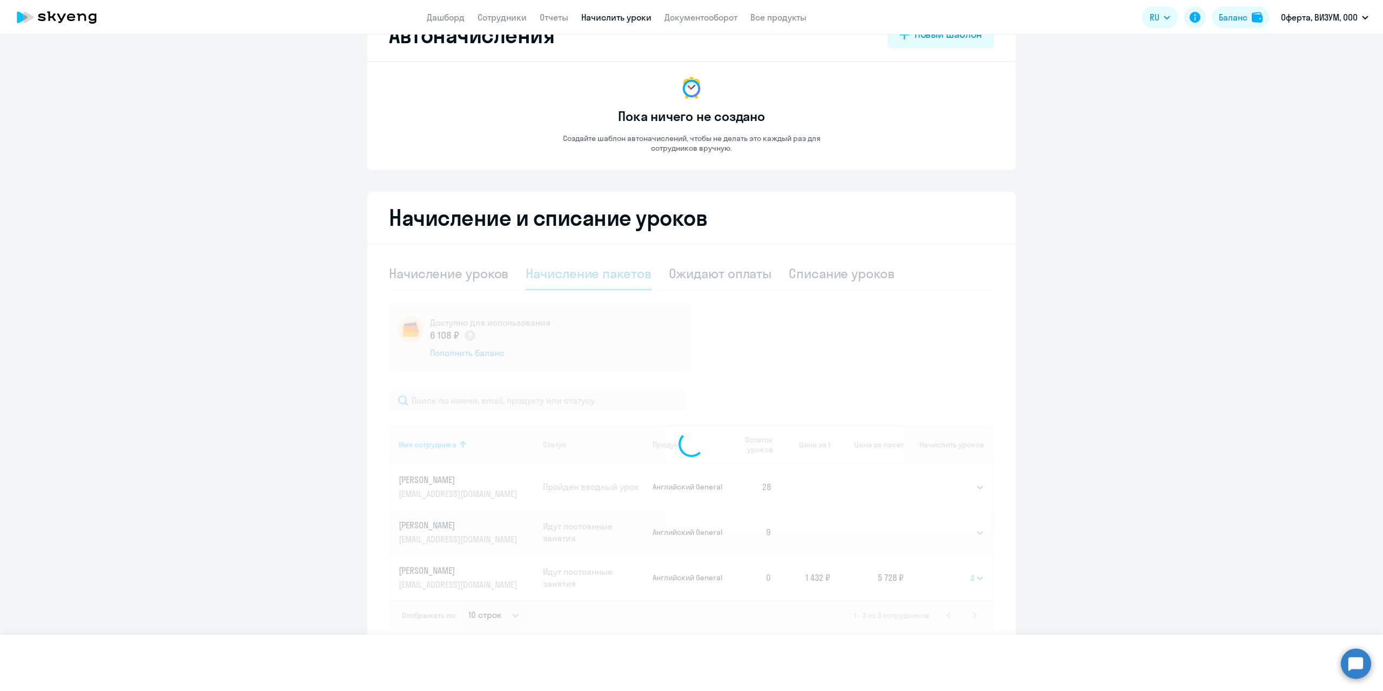
select select
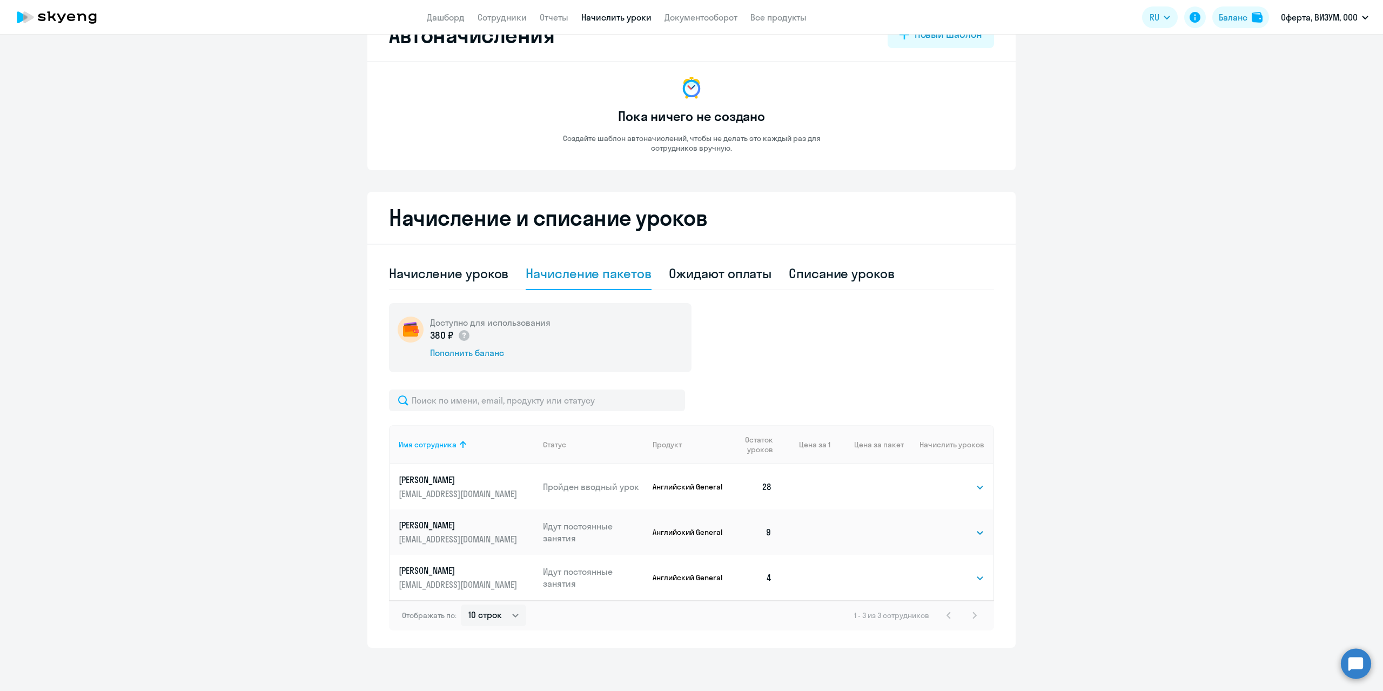
click at [1124, 252] on ng-component "Автоначисления Новый шаблон Пока ничего не создано Создайте шаблон автоначислен…" at bounding box center [691, 328] width 1383 height 638
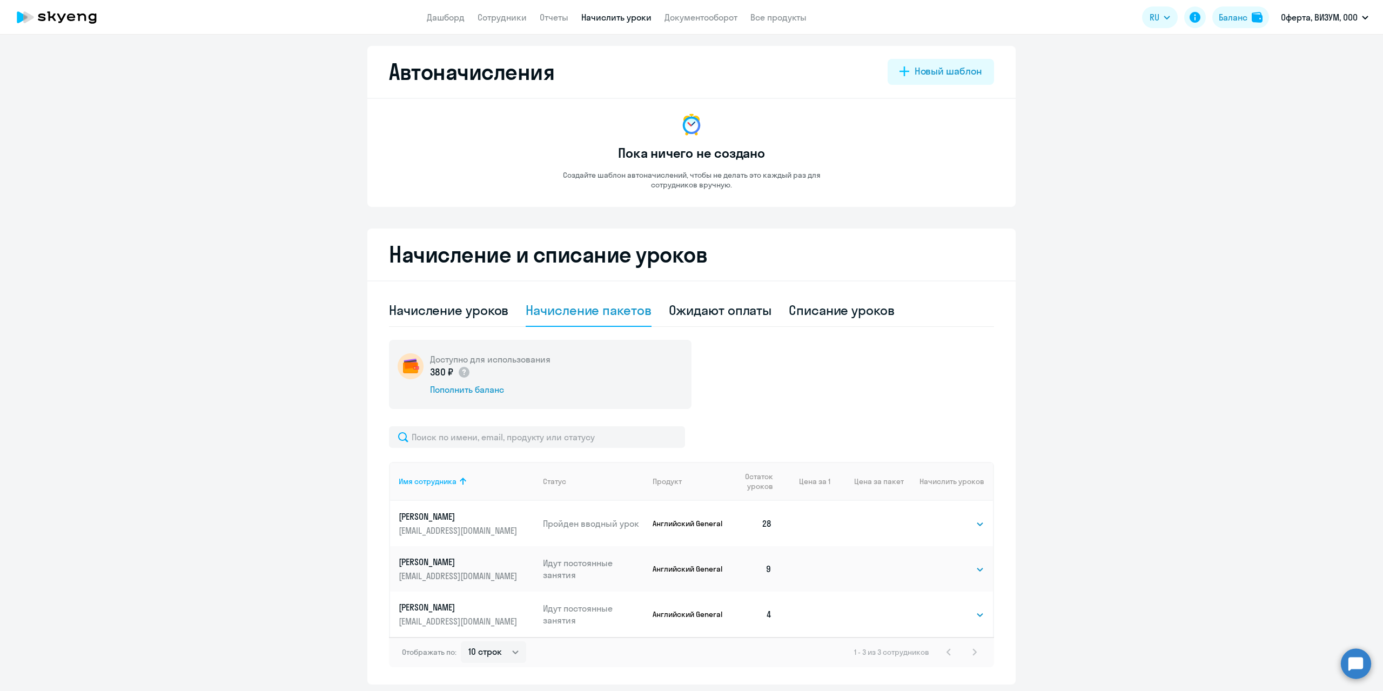
scroll to position [0, 0]
